Goal: Information Seeking & Learning: Learn about a topic

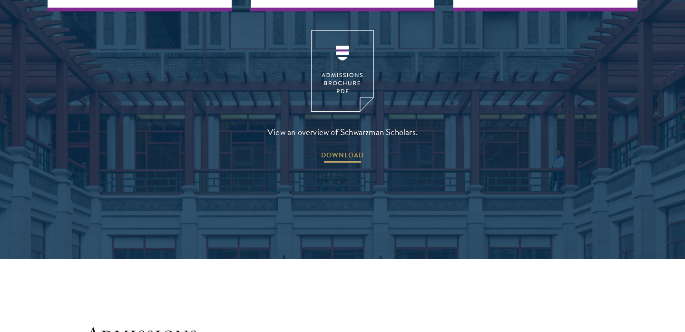
scroll to position [1535, 0]
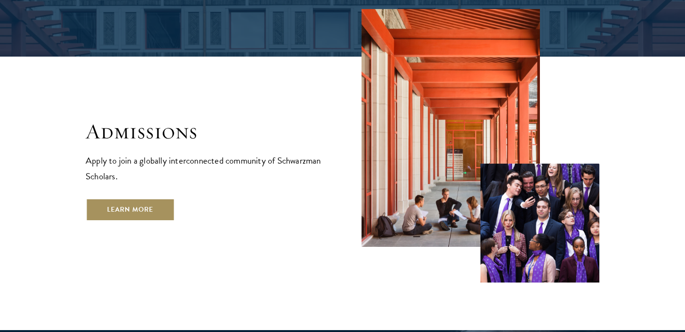
click at [160, 198] on link "Learn More" at bounding box center [130, 209] width 89 height 23
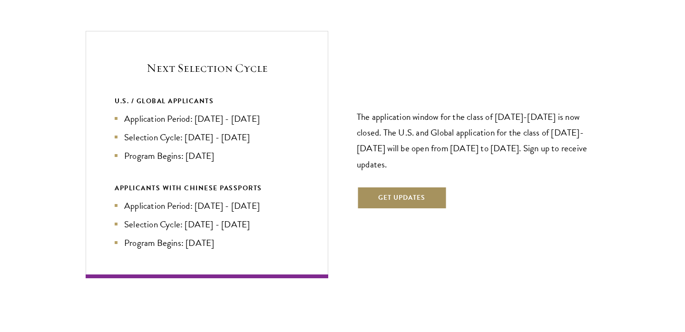
scroll to position [2074, 0]
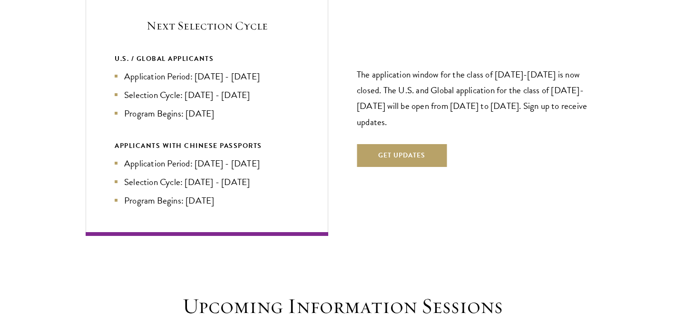
click at [222, 69] on li "Application Period: [DATE] - [DATE]" at bounding box center [207, 76] width 184 height 14
click at [222, 88] on li "Selection Cycle: Oct - Nov 2026" at bounding box center [207, 95] width 184 height 14
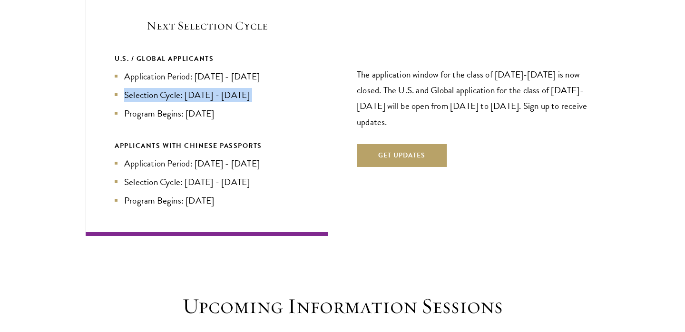
click at [222, 88] on li "Selection Cycle: Oct - Nov 2026" at bounding box center [207, 95] width 184 height 14
click at [220, 106] on li "Program Begins: Aug 2027" at bounding box center [207, 113] width 184 height 14
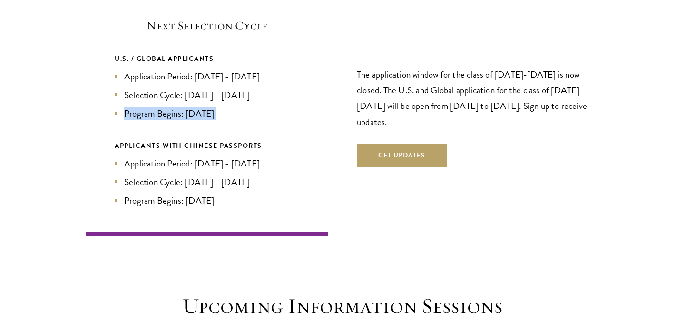
click at [220, 106] on li "Program Begins: Aug 2027" at bounding box center [207, 113] width 184 height 14
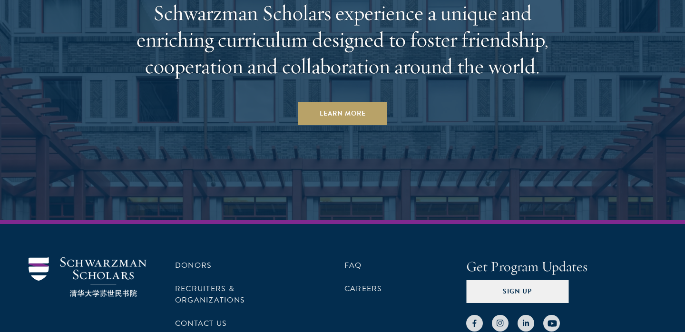
scroll to position [4701, 0]
